Goal: Task Accomplishment & Management: Manage account settings

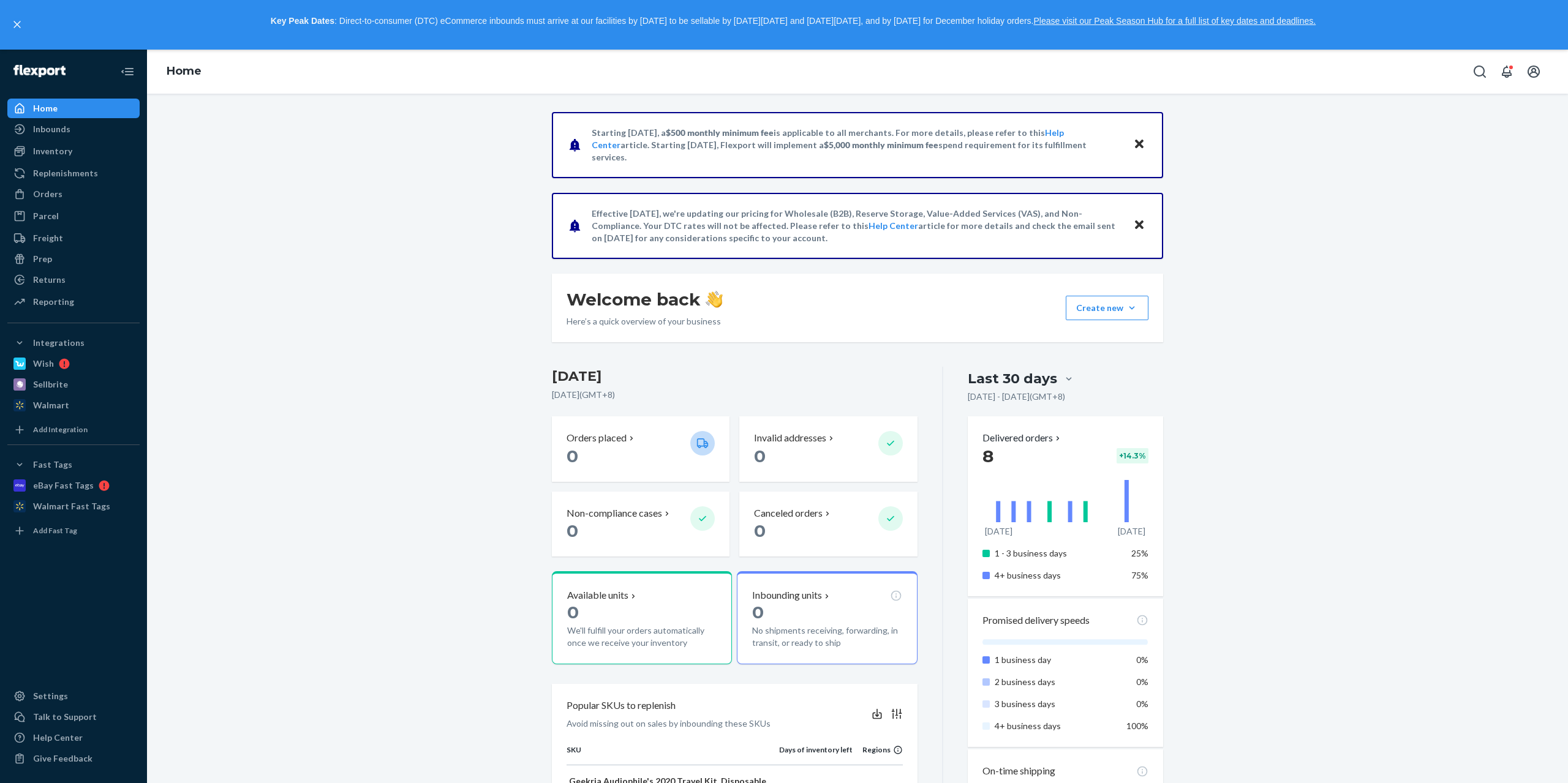
click at [1312, 263] on div "Starting [DATE], a $500 monthly minimum fee is applicable to all merchants. For…" at bounding box center [857, 741] width 1403 height 1258
click at [69, 202] on link "Orders" at bounding box center [73, 194] width 132 height 20
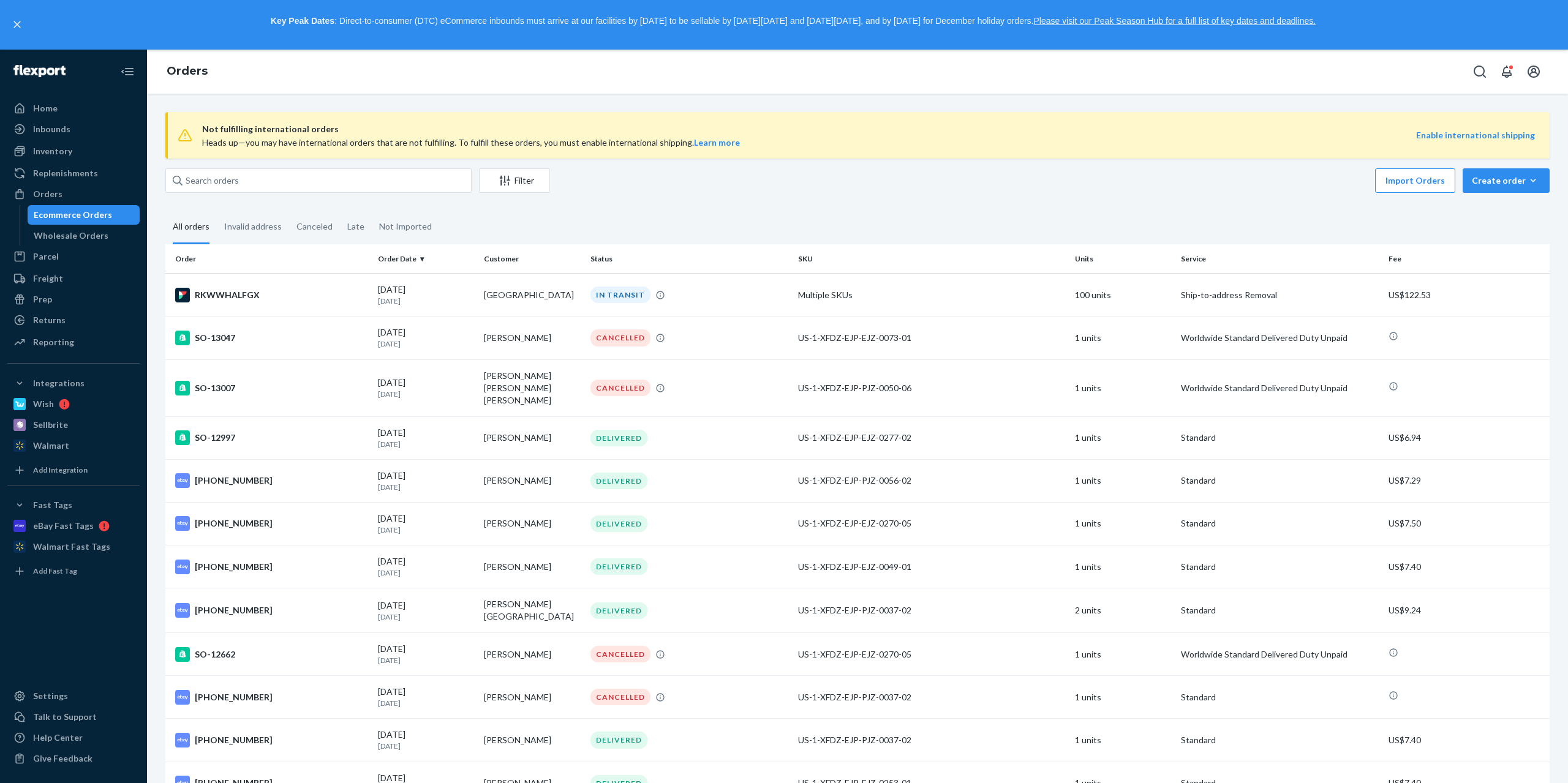
click at [892, 230] on fieldset "All orders Invalid address Canceled Late Not Imported" at bounding box center [857, 227] width 1385 height 34
click at [758, 170] on div "Import Orders Create order Ecommerce order Removal order" at bounding box center [1054, 182] width 993 height 28
click at [866, 240] on fieldset "All orders Invalid address Canceled Late Not Imported" at bounding box center [857, 227] width 1385 height 34
